Goal: Task Accomplishment & Management: Manage account settings

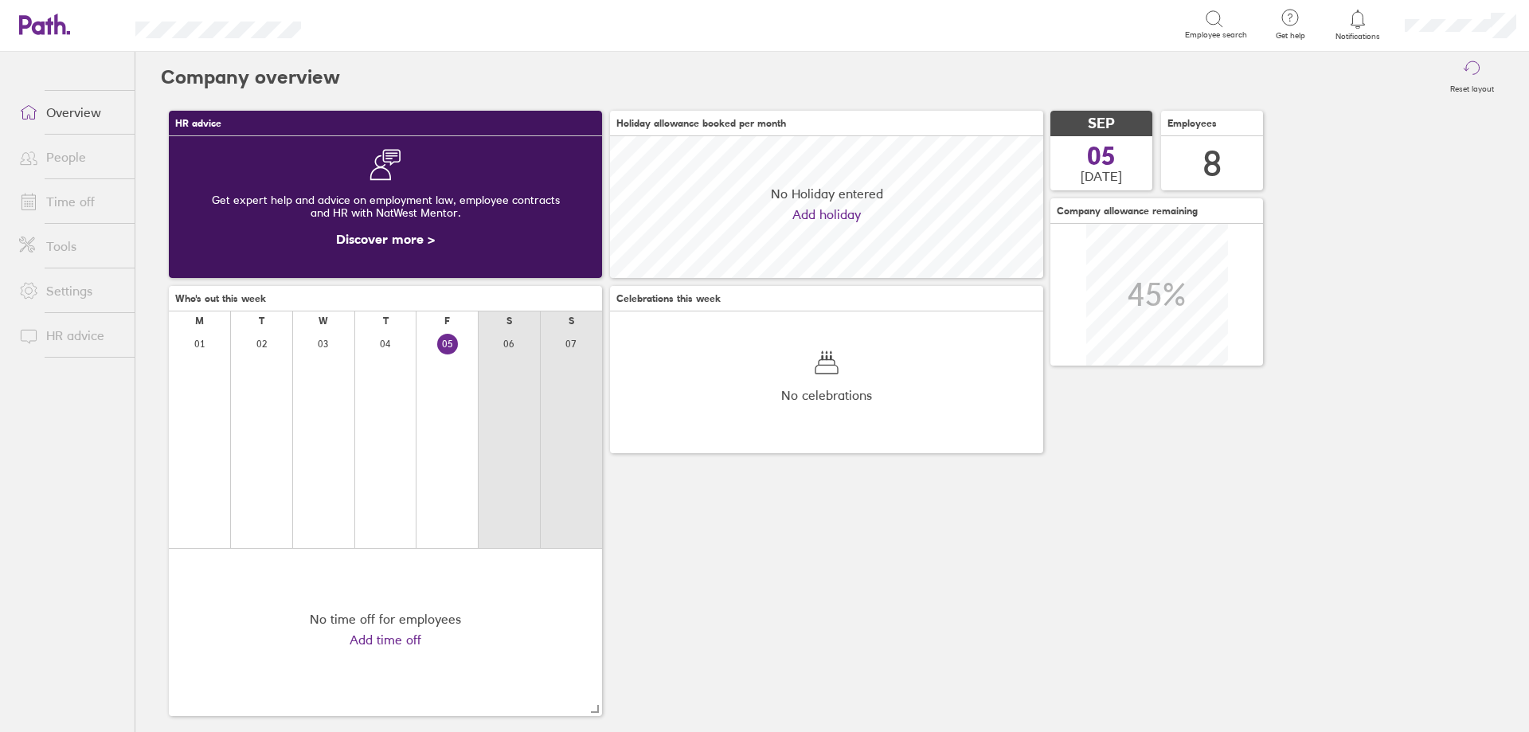
scroll to position [142, 433]
click at [1359, 33] on span "Notifications" at bounding box center [1358, 37] width 52 height 10
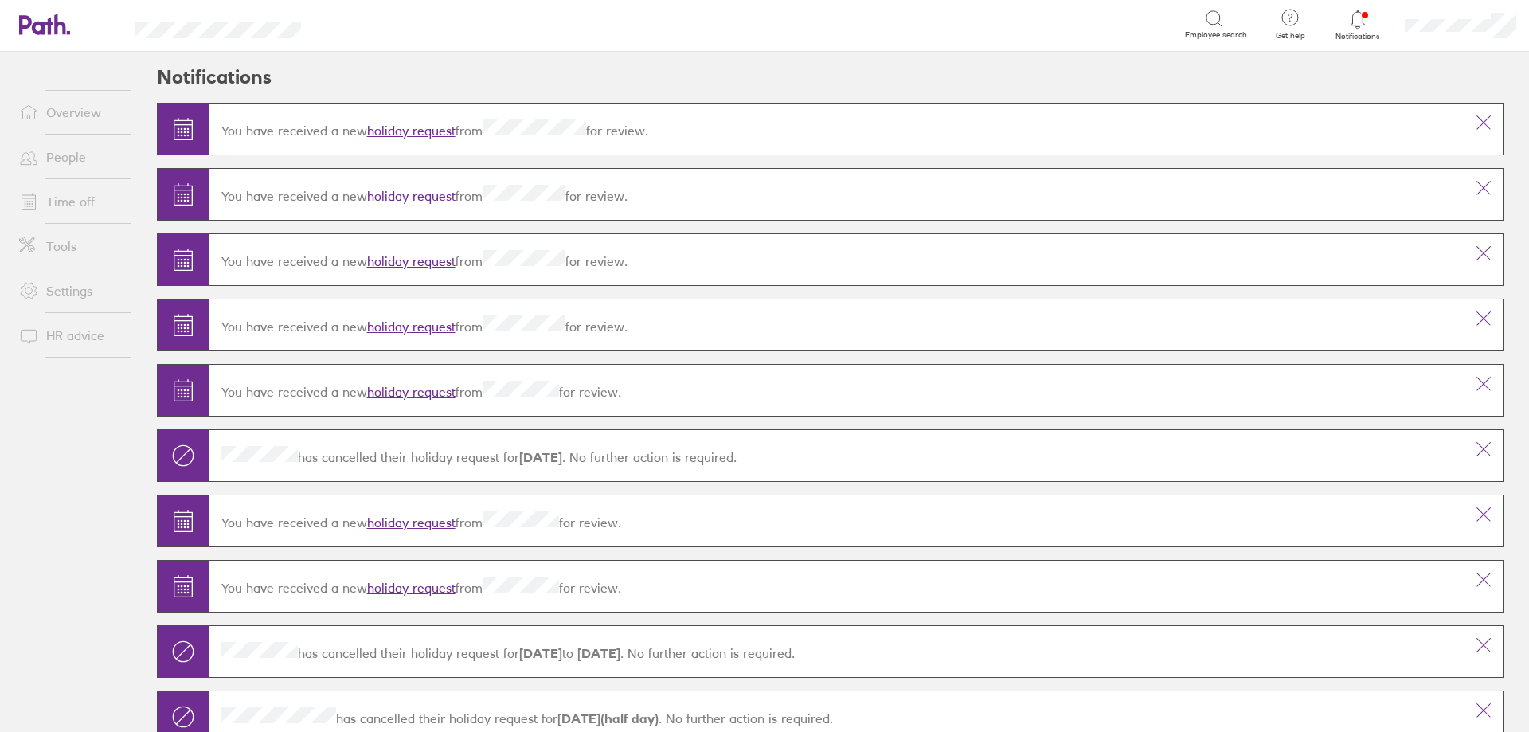
click at [404, 124] on link "holiday request" at bounding box center [411, 131] width 88 height 16
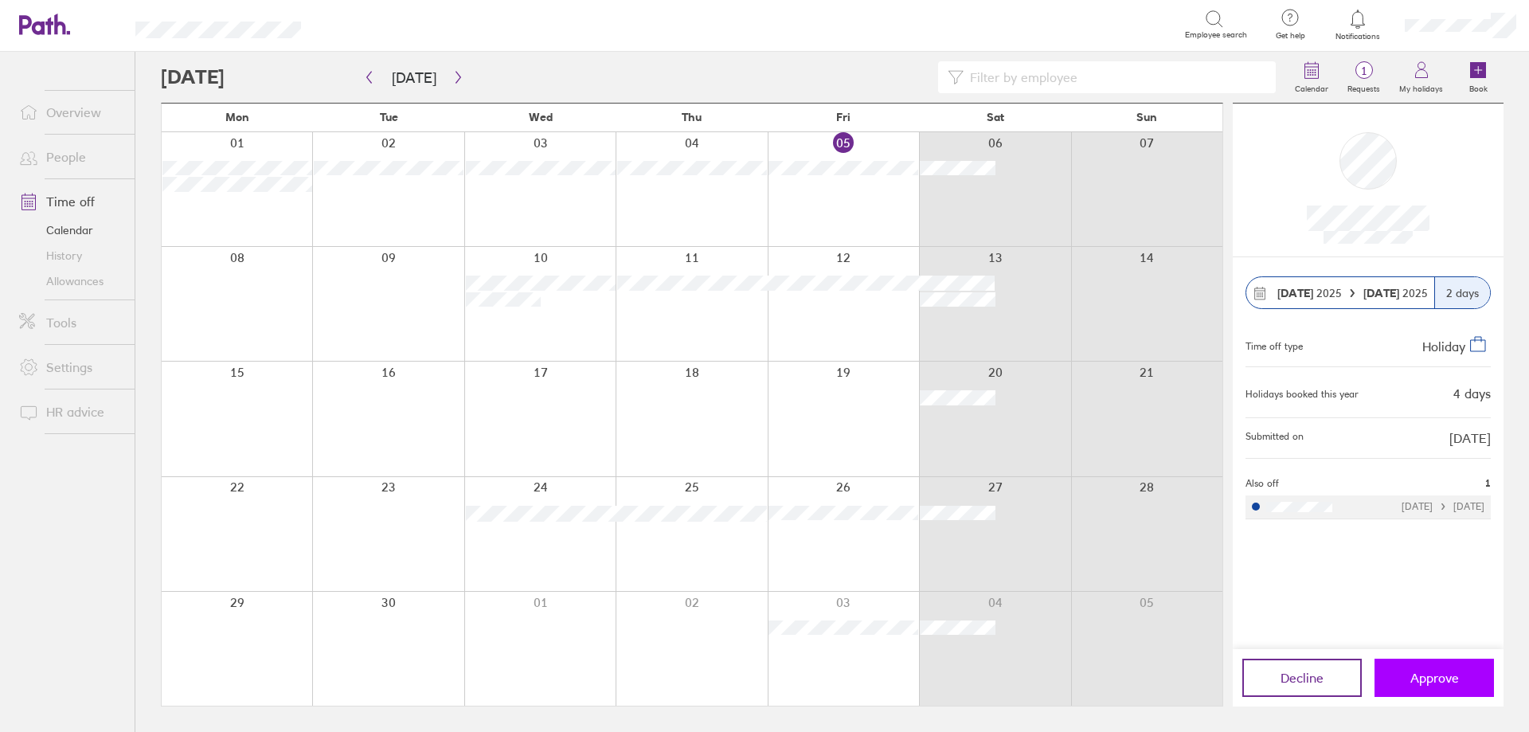
click at [1444, 674] on span "Approve" at bounding box center [1434, 678] width 49 height 14
